Goal: Task Accomplishment & Management: Use online tool/utility

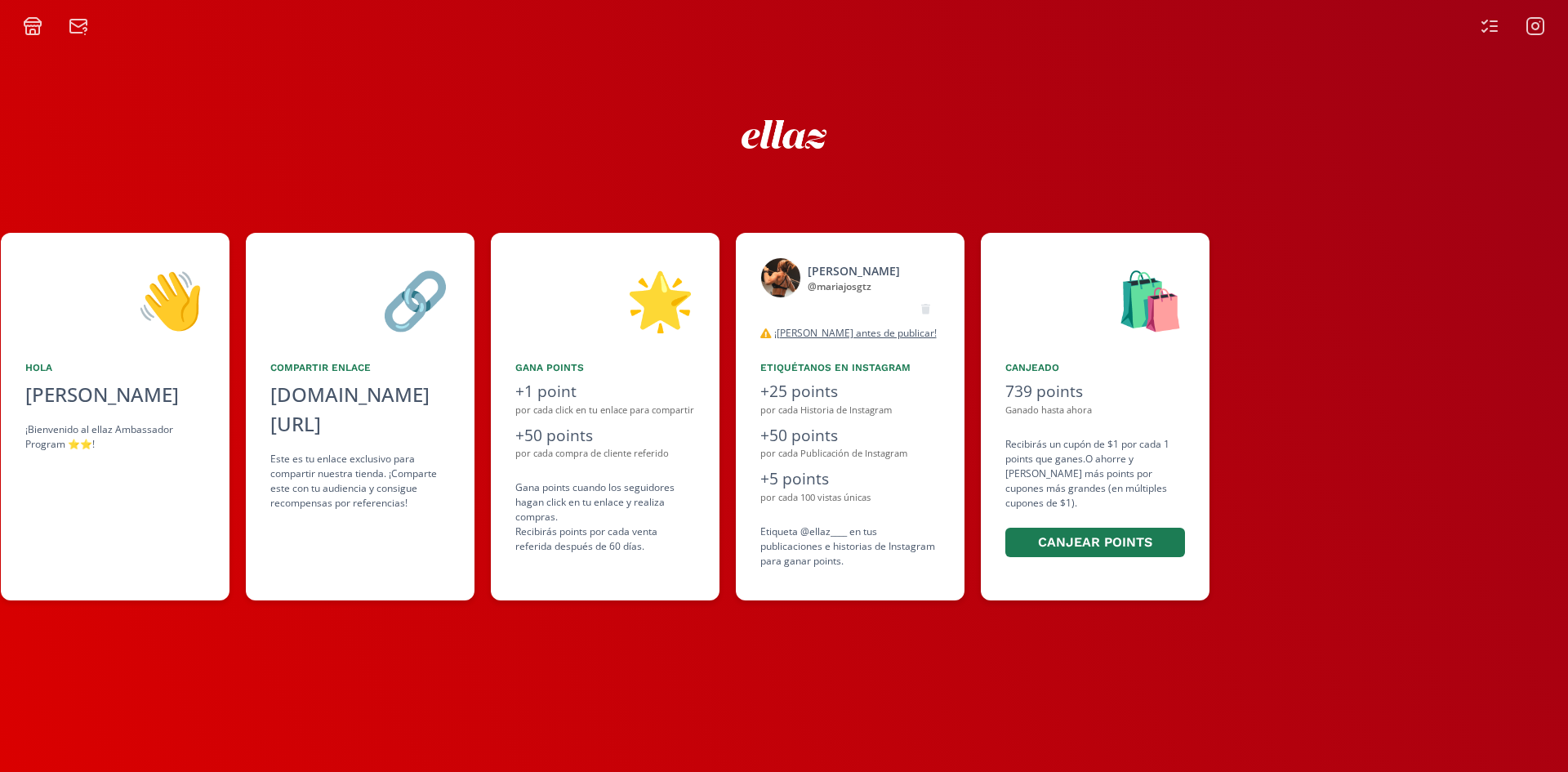
scroll to position [0, 996]
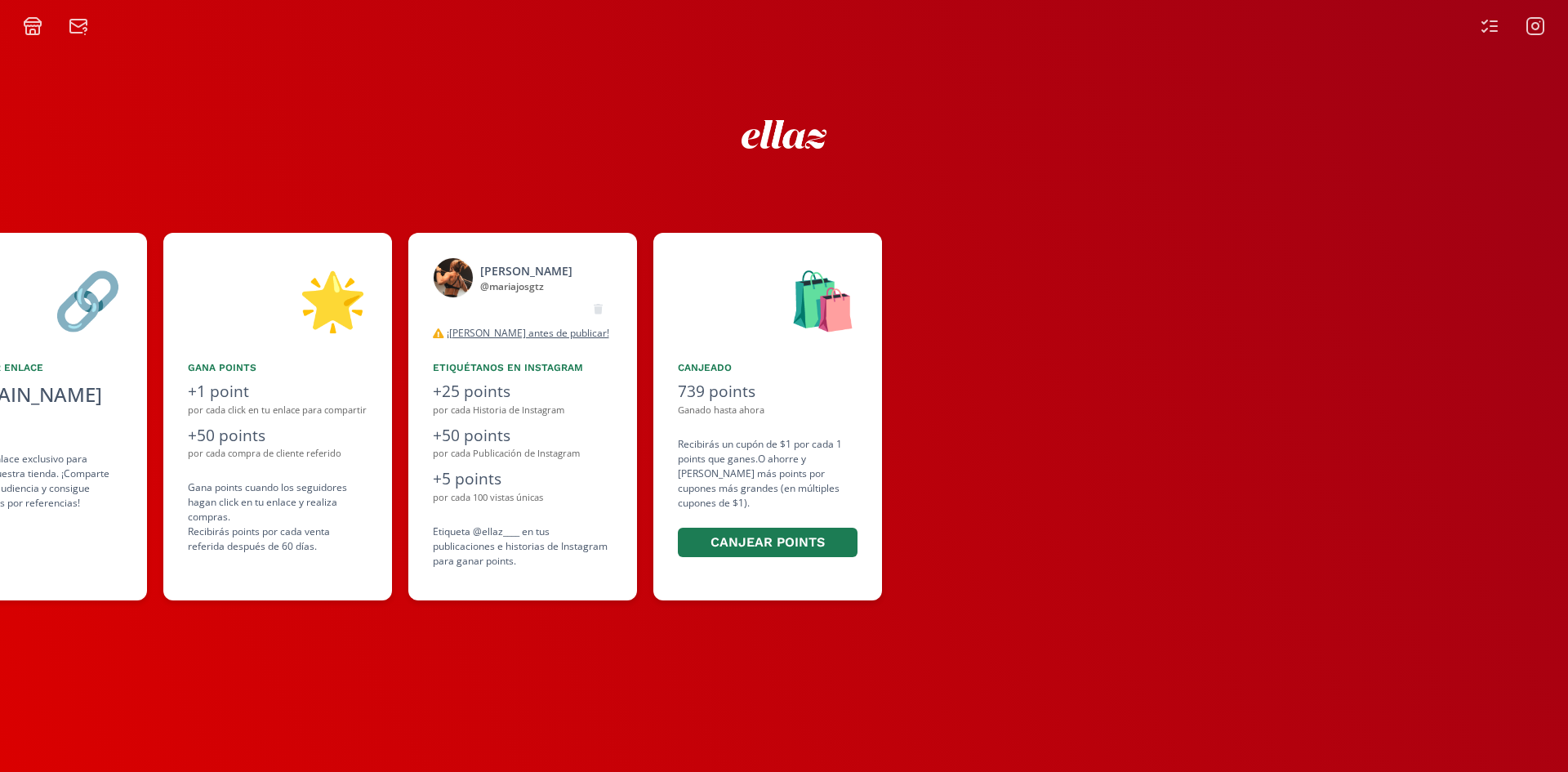
drag, startPoint x: 897, startPoint y: 326, endPoint x: 558, endPoint y: 302, distance: 339.8
click at [558, 302] on div "👋 Hola Maria Jose Gutierrez Ortiz ¡Bienvenido al ellaz Ambassador Program ⭐️⭐️!…" at bounding box center [784, 416] width 1568 height 384
click at [558, 302] on div "desconectado" at bounding box center [523, 307] width 180 height 19
click at [1485, 19] on icon at bounding box center [1489, 25] width 19 height 19
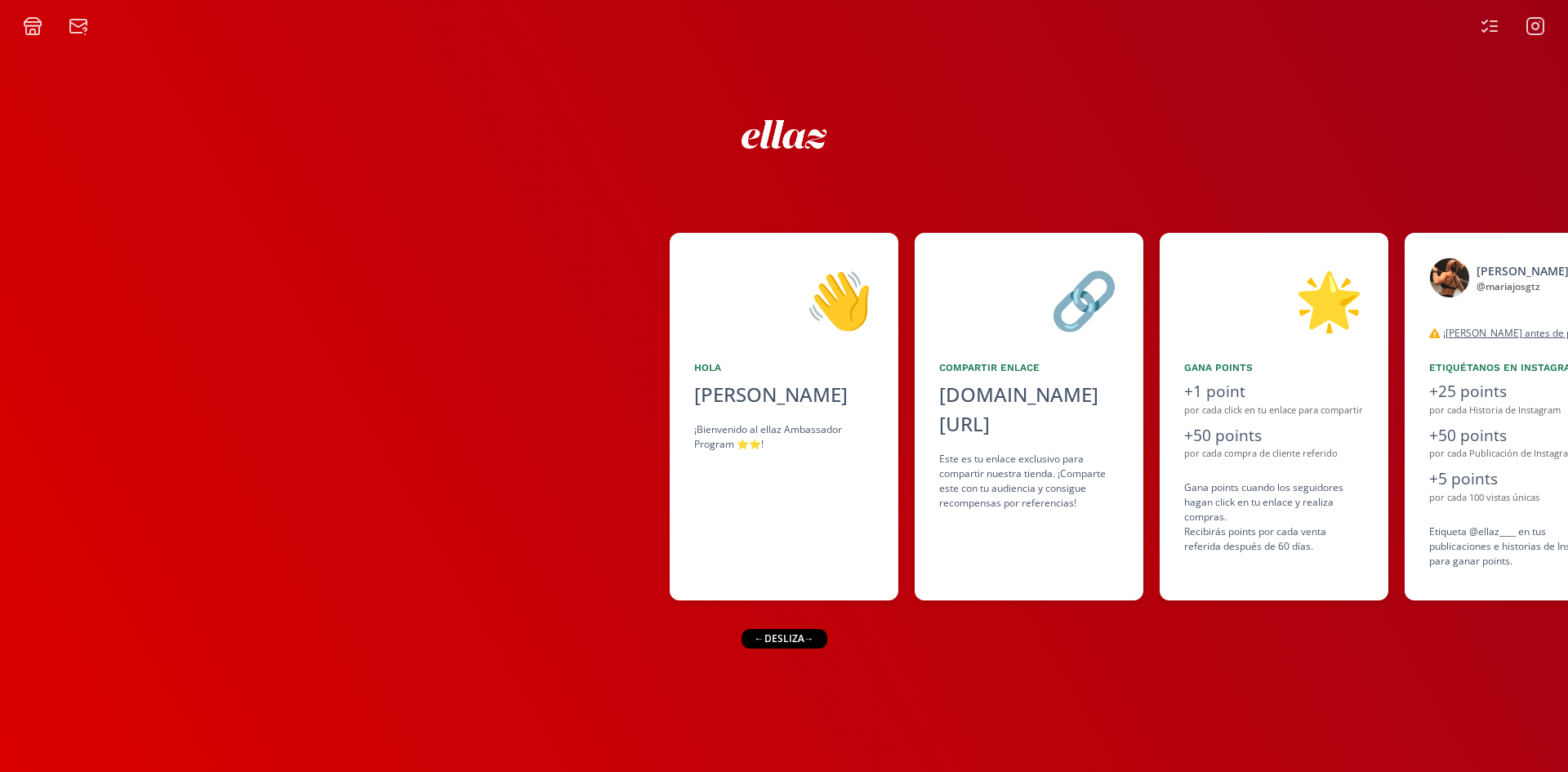
click at [39, 19] on icon at bounding box center [32, 19] width 16 height 4
click at [585, 307] on div at bounding box center [334, 416] width 670 height 367
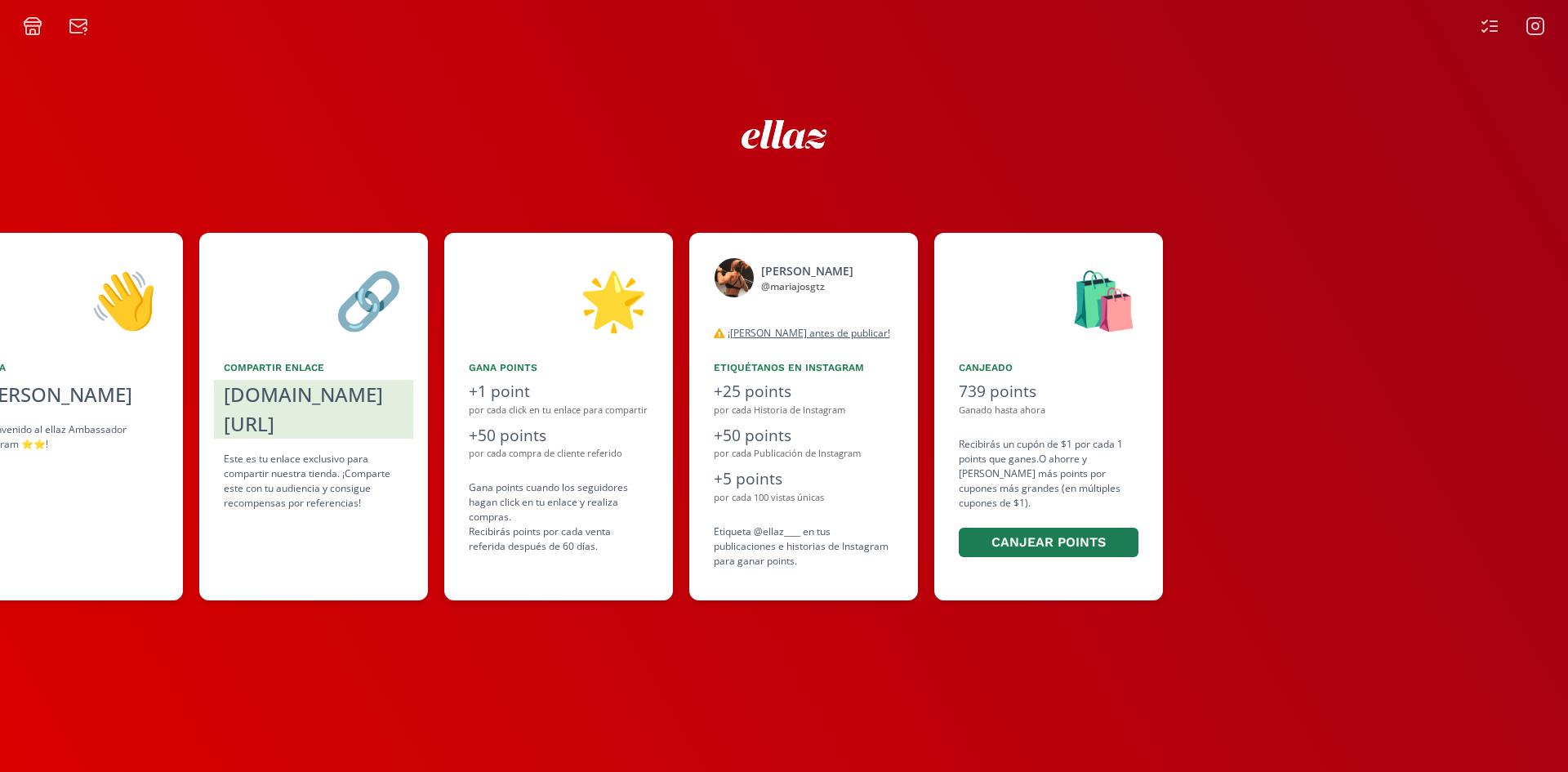
scroll to position [0, 745]
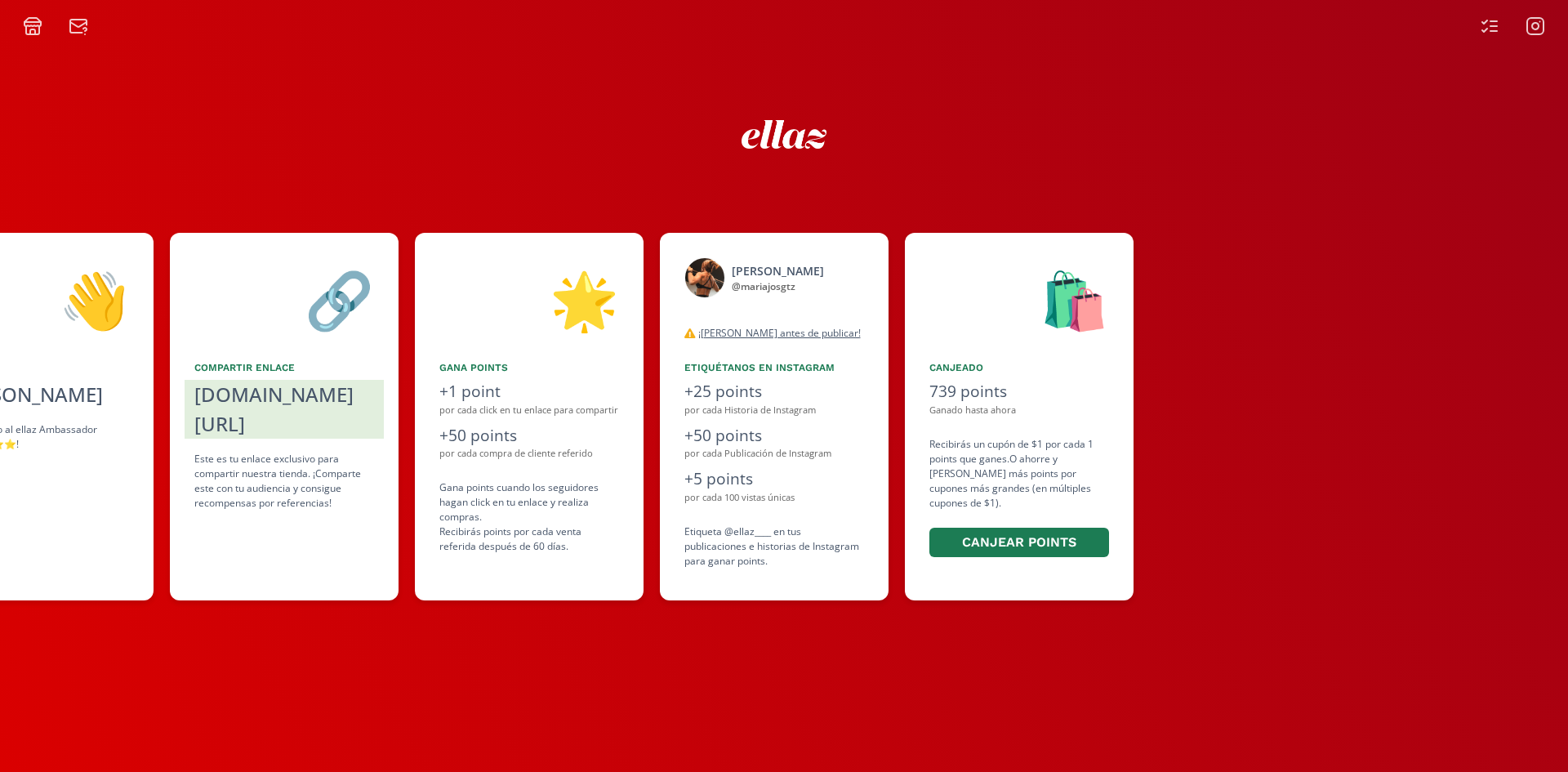
drag, startPoint x: 771, startPoint y: 312, endPoint x: 550, endPoint y: 307, distance: 221.1
click at [550, 307] on div "👋 [PERSON_NAME] ¡Bienvenido al ellaz Ambassador Program ⭐️⭐️! 🔗 Compartir Enlac…" at bounding box center [784, 416] width 1568 height 384
click at [550, 307] on div "🌟" at bounding box center [529, 299] width 180 height 84
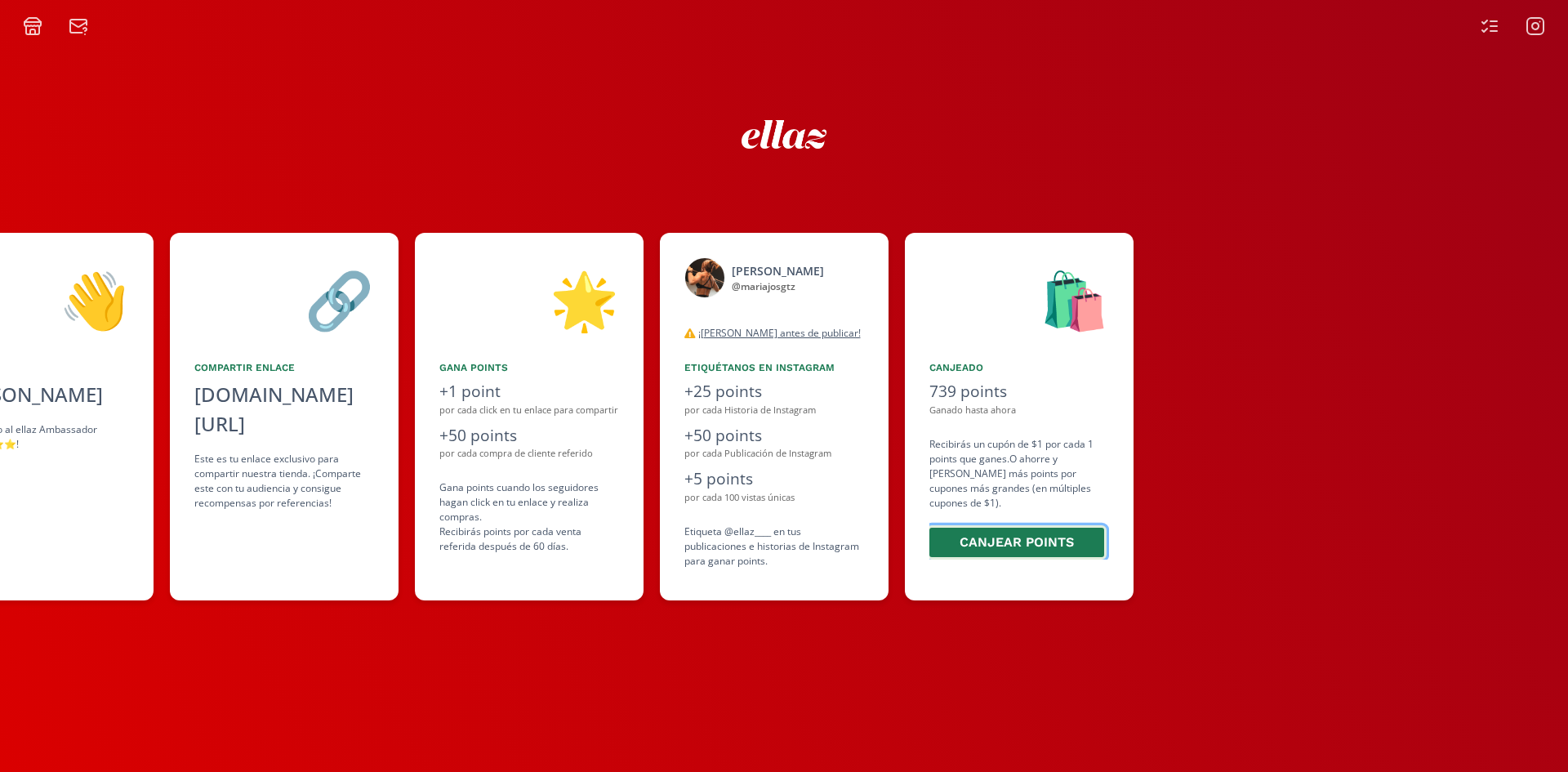
click at [1050, 525] on button "Canjear points" at bounding box center [1017, 543] width 180 height 35
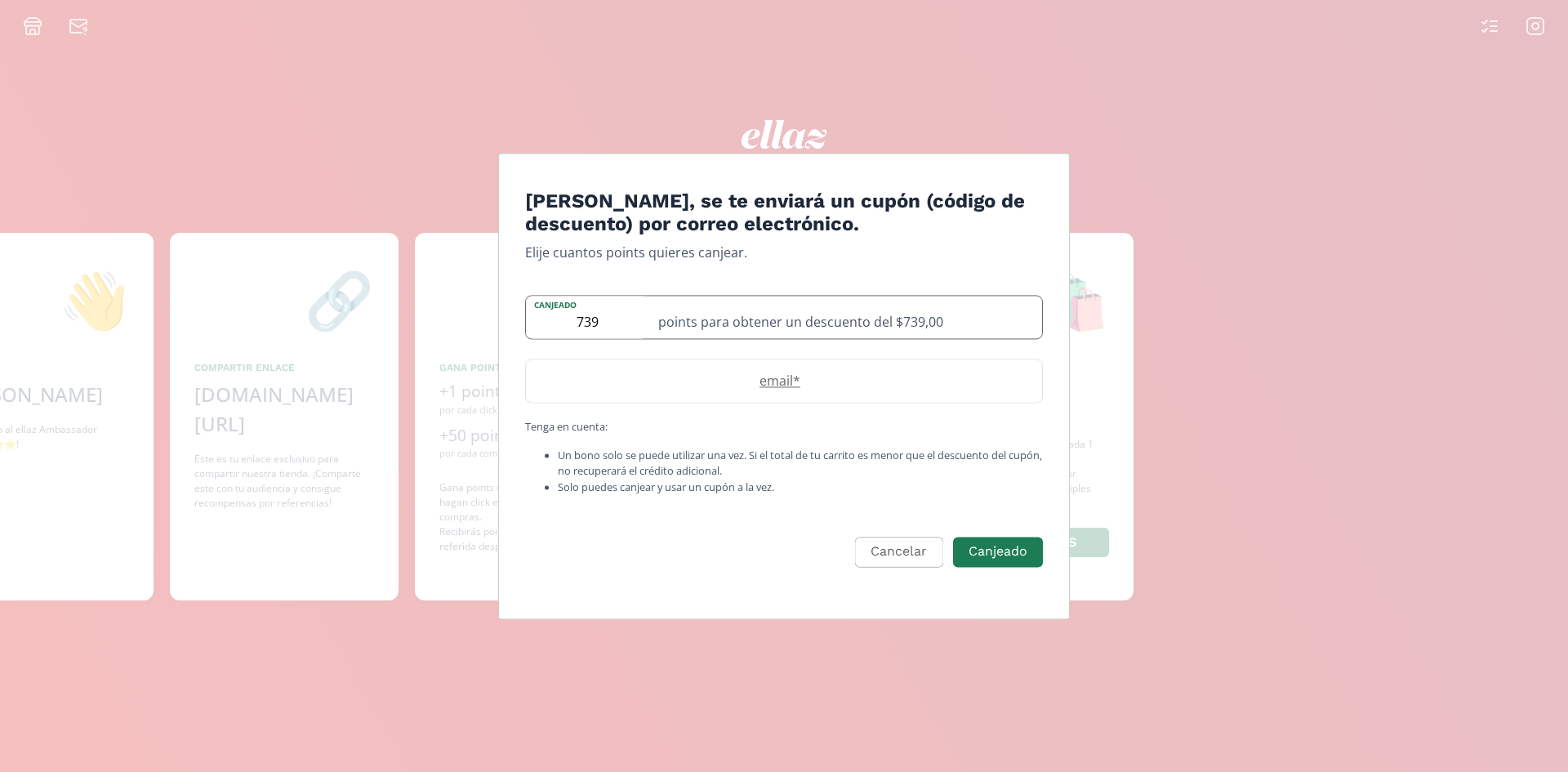
click at [600, 320] on input "739" at bounding box center [587, 318] width 122 height 42
type input "640"
click at [776, 385] on label "email *" at bounding box center [776, 381] width 500 height 19
type input "[EMAIL_ADDRESS][DOMAIN_NAME]"
click at [1016, 545] on button "Canjeado" at bounding box center [998, 552] width 95 height 35
